Goal: Find specific page/section: Find specific page/section

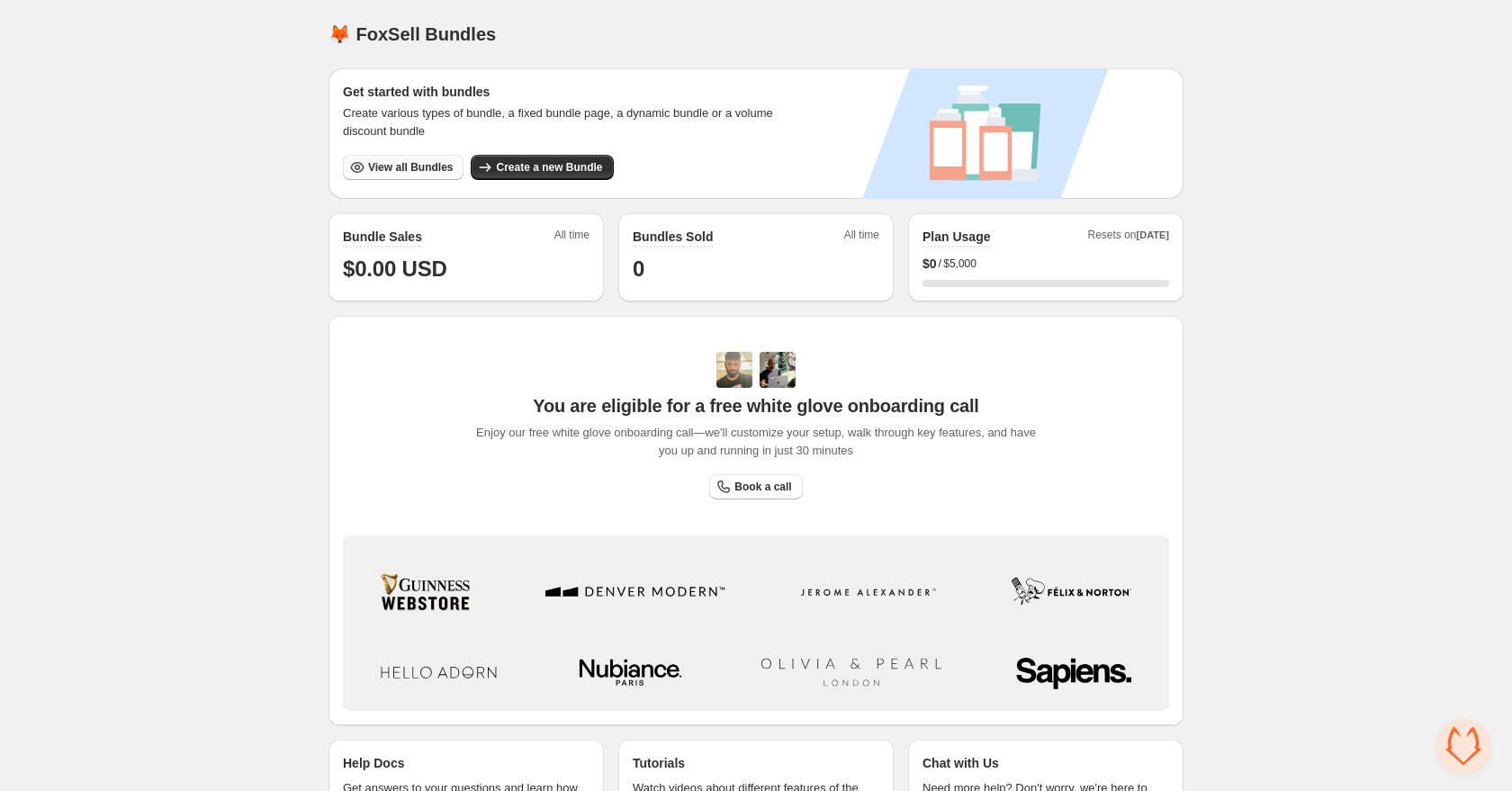
click at [406, 160] on button "View all Bundles" at bounding box center [403, 167] width 120 height 25
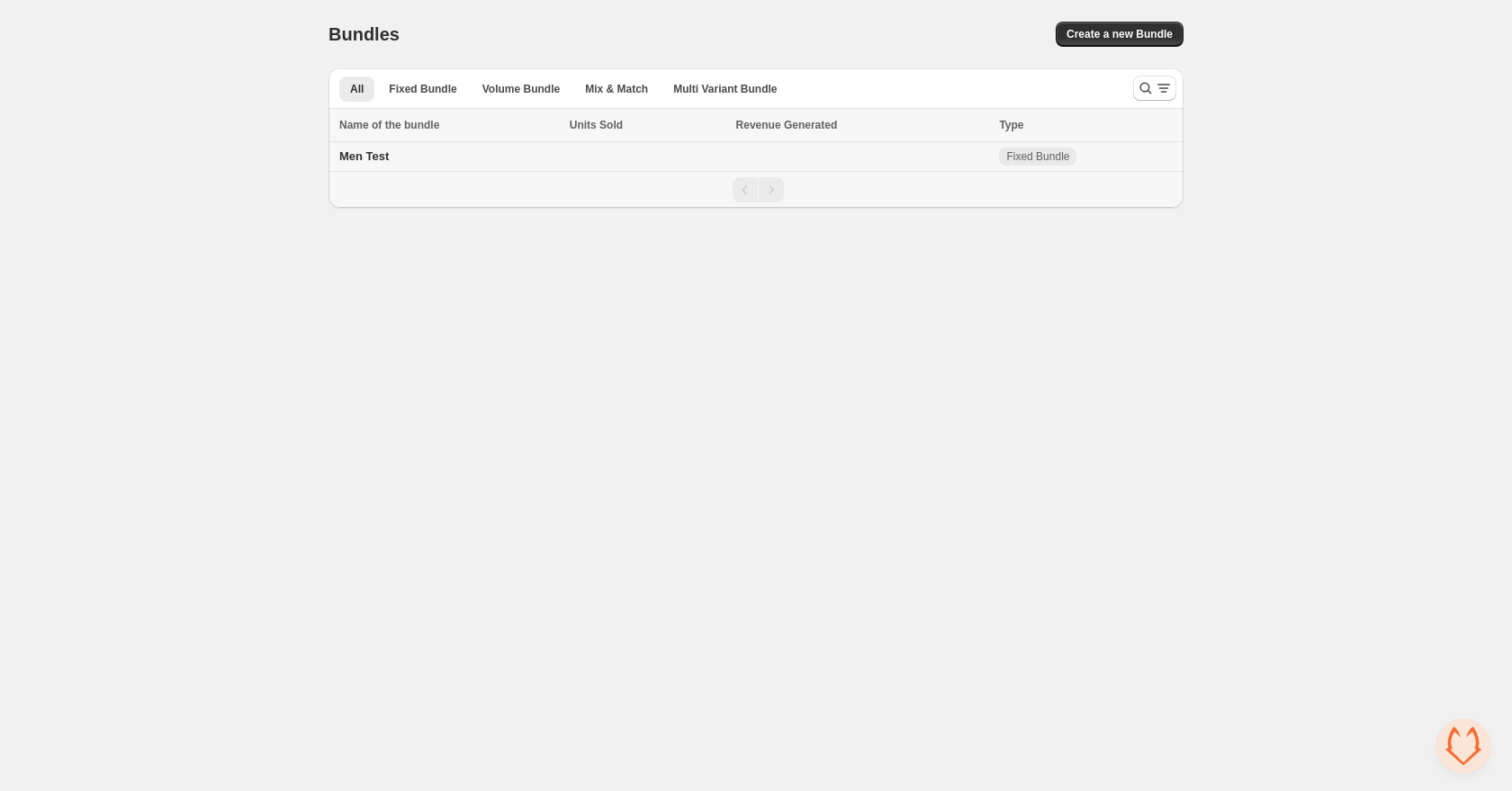
click at [462, 158] on div "Men Test" at bounding box center [449, 156] width 219 height 18
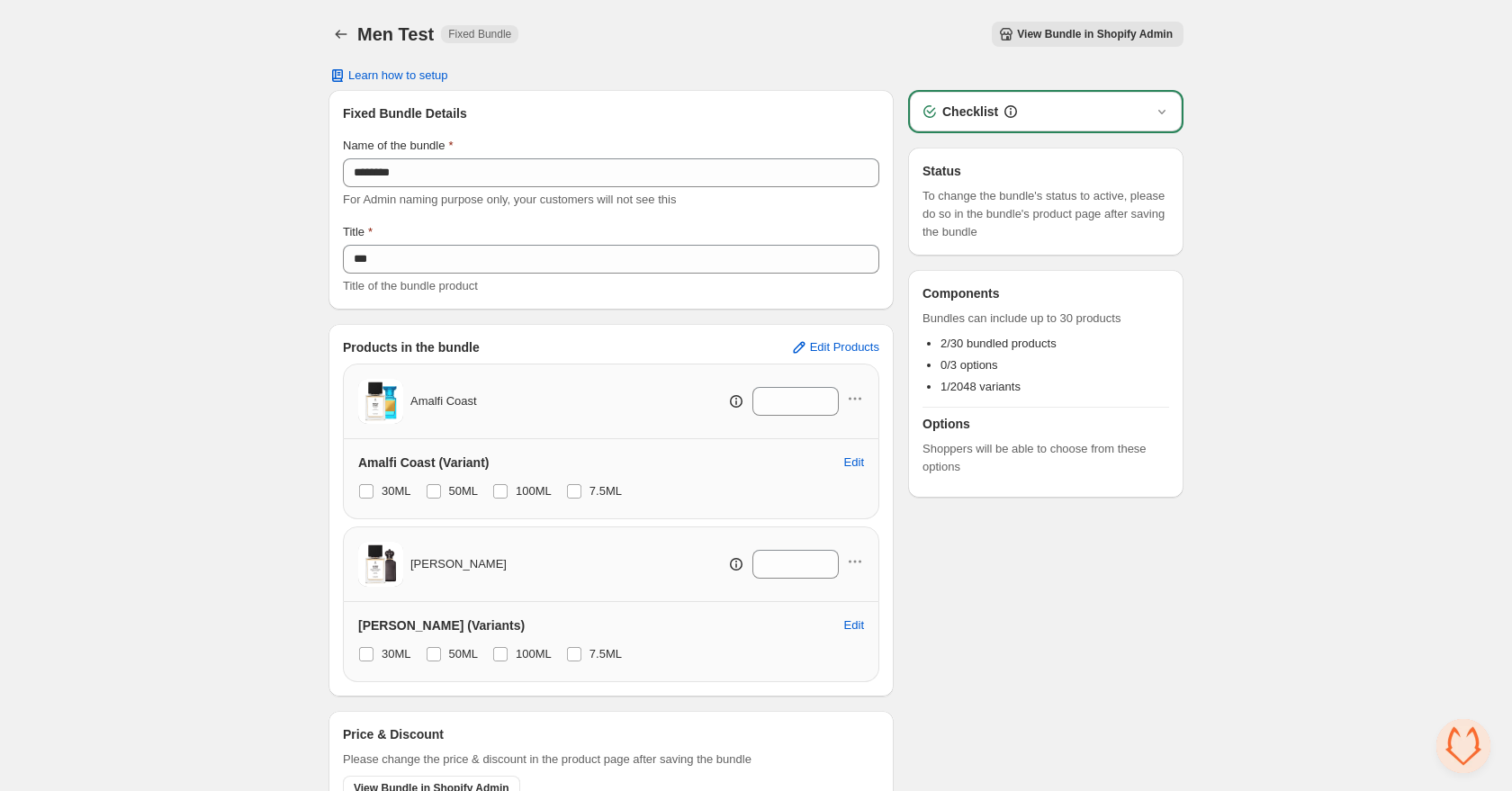
click at [1021, 31] on span "View Bundle in Shopify Admin" at bounding box center [1095, 34] width 156 height 14
